Goal: Transaction & Acquisition: Purchase product/service

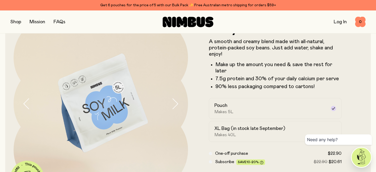
scroll to position [45, 0]
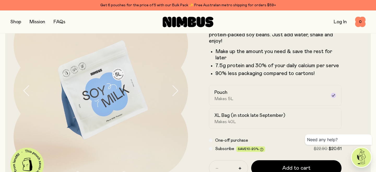
click at [176, 91] on icon "button" at bounding box center [174, 90] width 7 height 11
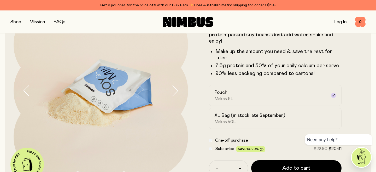
click at [176, 91] on icon "button" at bounding box center [174, 90] width 7 height 11
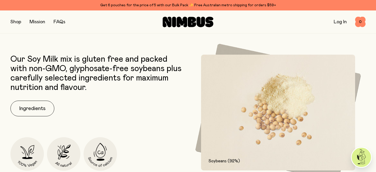
scroll to position [230, 0]
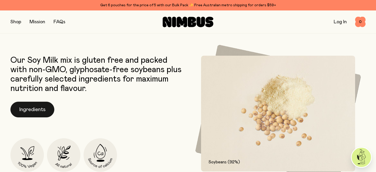
click at [35, 106] on button "Ingredients" at bounding box center [32, 109] width 44 height 16
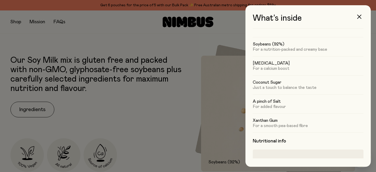
scroll to position [0, 0]
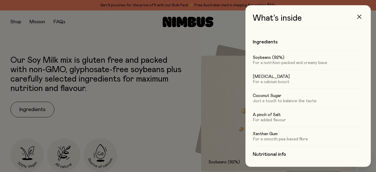
click at [358, 16] on icon "button" at bounding box center [359, 17] width 4 height 4
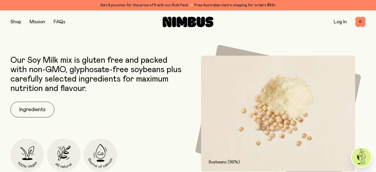
click at [17, 22] on button "button" at bounding box center [15, 21] width 11 height 7
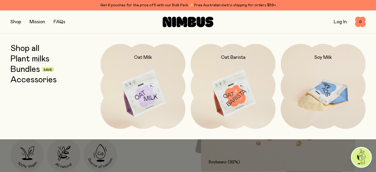
click at [322, 73] on img at bounding box center [322, 94] width 85 height 100
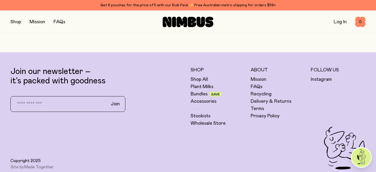
scroll to position [1300, 0]
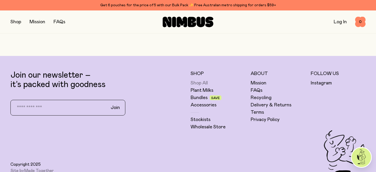
click at [199, 80] on link "Shop All" at bounding box center [198, 83] width 17 height 6
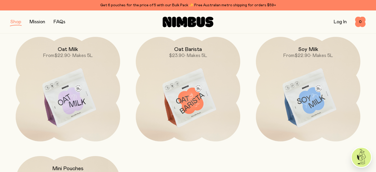
scroll to position [80, 0]
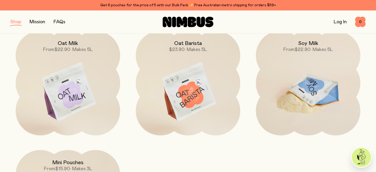
click at [304, 75] on img at bounding box center [308, 92] width 104 height 123
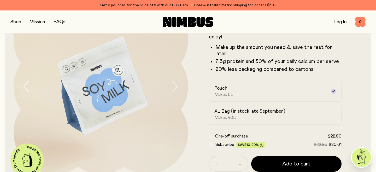
scroll to position [60, 0]
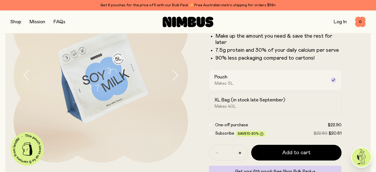
click at [282, 83] on div "Pouch Makes 5L" at bounding box center [270, 80] width 112 height 12
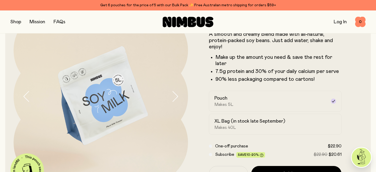
scroll to position [39, 0]
